Goal: Task Accomplishment & Management: Use online tool/utility

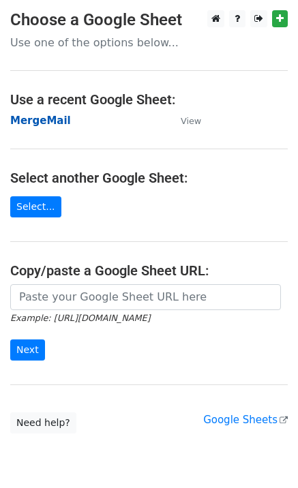
click at [44, 122] on strong "MergeMail" at bounding box center [40, 120] width 61 height 12
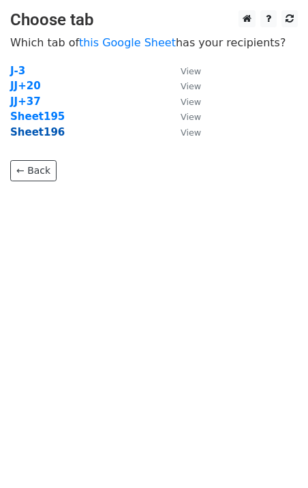
click at [50, 138] on strong "Sheet196" at bounding box center [37, 132] width 55 height 12
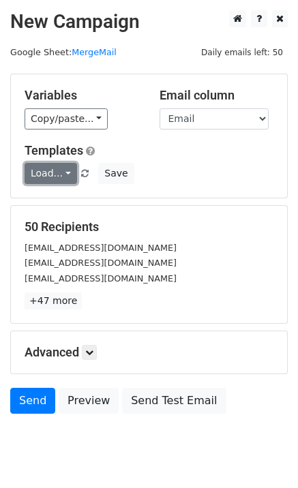
click at [46, 183] on link "Load..." at bounding box center [51, 173] width 52 height 21
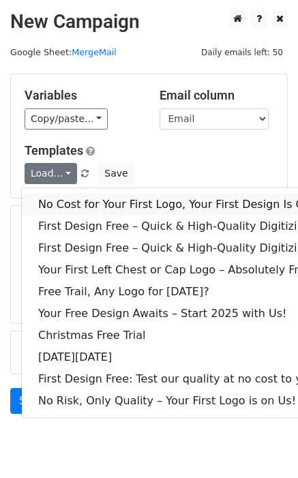
click at [78, 201] on link "No Cost for Your First Logo, Your First Design Is On Us!" at bounding box center [185, 205] width 327 height 22
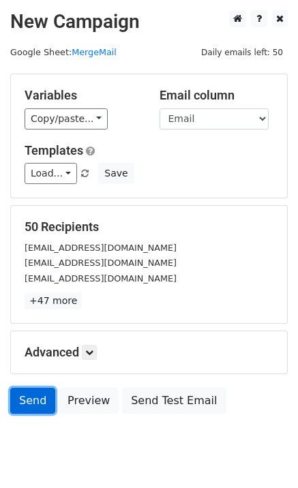
click at [31, 390] on link "Send" at bounding box center [32, 401] width 45 height 26
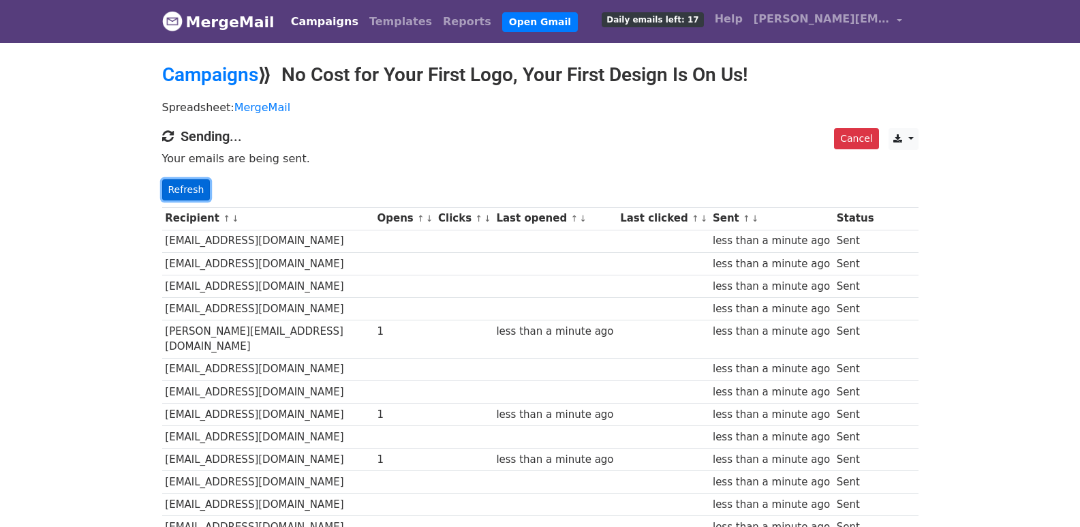
click at [182, 182] on link "Refresh" at bounding box center [186, 189] width 48 height 21
